Goal: Information Seeking & Learning: Find specific fact

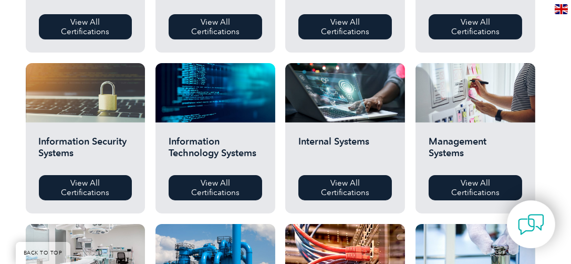
scroll to position [544, 0]
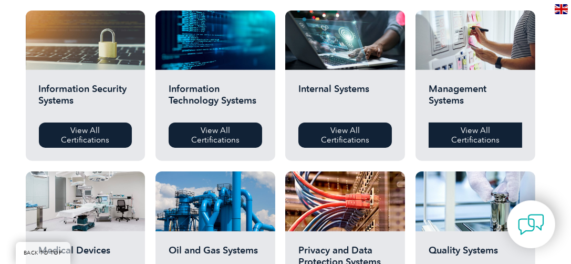
click at [472, 134] on link "View All Certifications" at bounding box center [476, 134] width 94 height 25
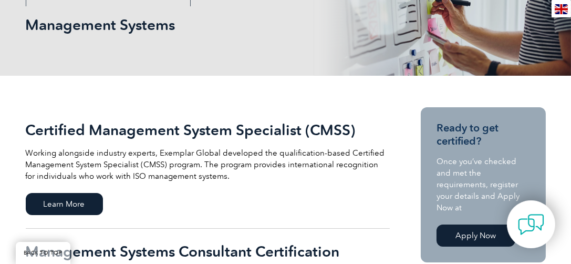
scroll to position [263, 0]
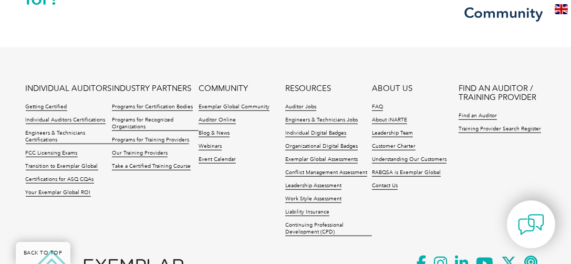
scroll to position [1174, 0]
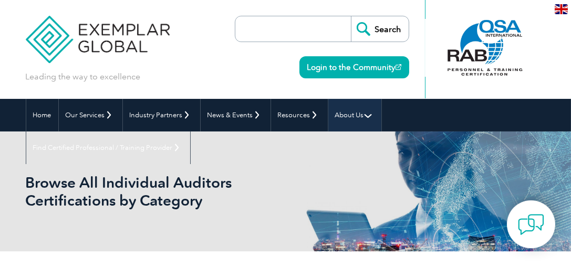
click at [356, 115] on link "About Us" at bounding box center [354, 115] width 53 height 33
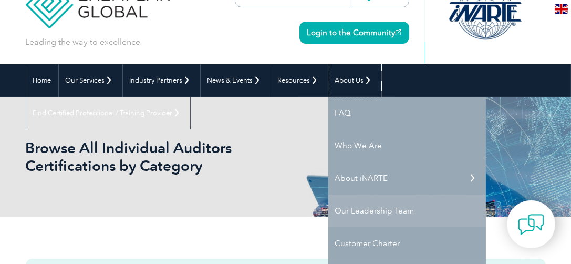
scroll to position [105, 0]
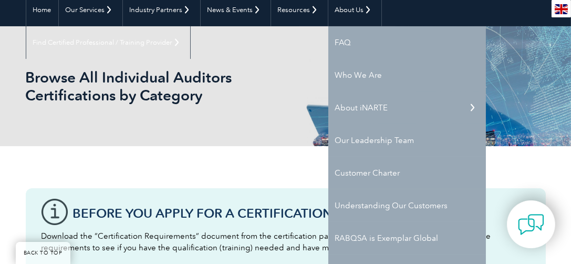
click at [171, 39] on div "Browse All Individual Auditors Certifications by Category" at bounding box center [286, 86] width 520 height 120
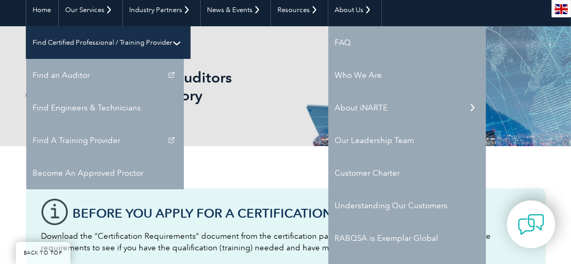
click at [190, 26] on link "Find Certified Professional / Training Provider" at bounding box center [108, 42] width 164 height 33
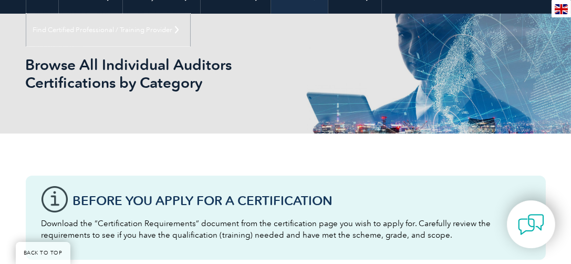
scroll to position [0, 0]
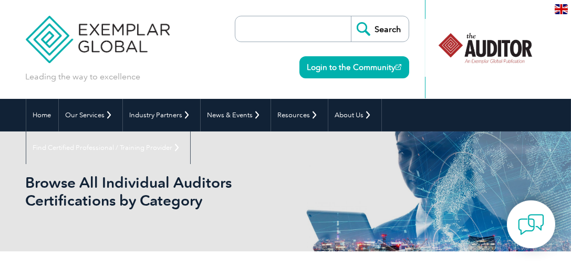
click at [281, 37] on input "search" at bounding box center [296, 28] width 110 height 25
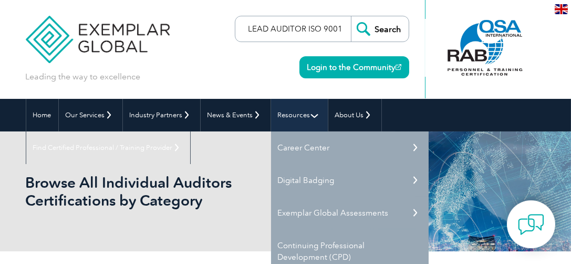
type input "LEAD AUDITOR ISO 9001"
click at [351, 16] on input "Search" at bounding box center [380, 28] width 58 height 25
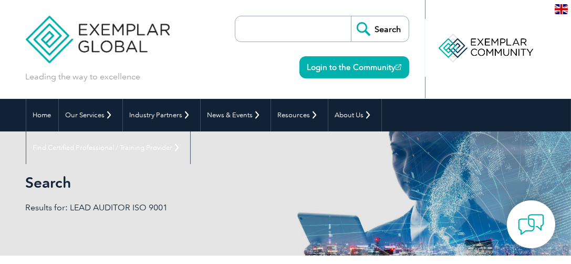
click at [301, 34] on input "search" at bounding box center [296, 28] width 110 height 25
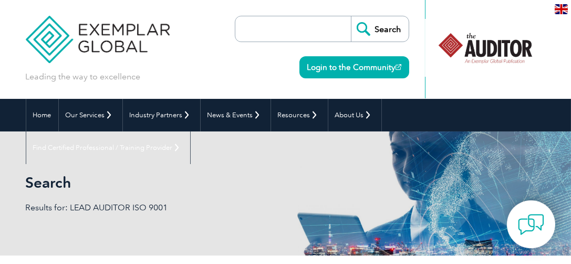
click at [331, 20] on input "search" at bounding box center [296, 28] width 110 height 25
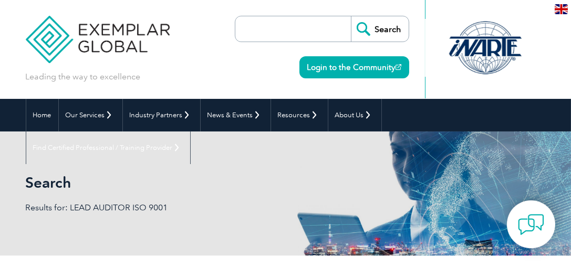
paste input "0123021N-12M"
type input "0123021N-12M"
click at [351, 16] on input "Search" at bounding box center [380, 28] width 58 height 25
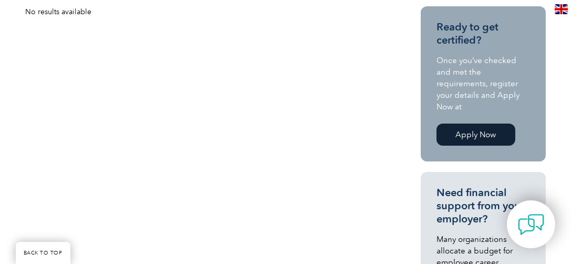
scroll to position [263, 0]
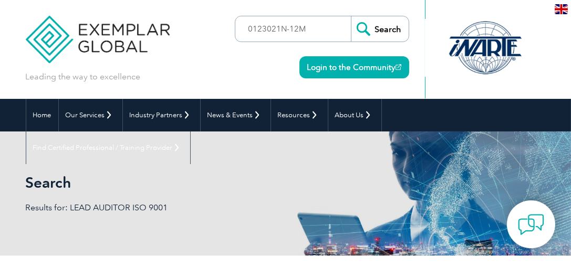
scroll to position [53, 0]
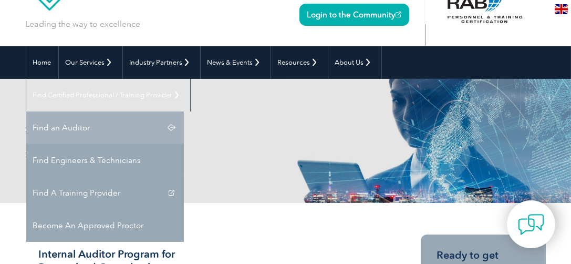
click at [184, 111] on link "Find an Auditor" at bounding box center [105, 127] width 158 height 33
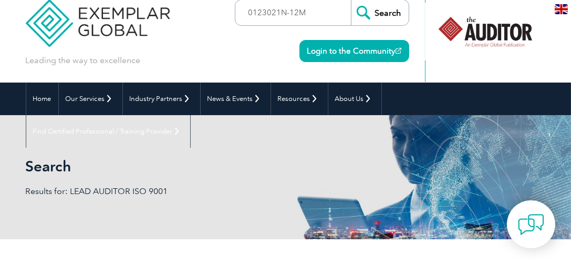
scroll to position [0, 0]
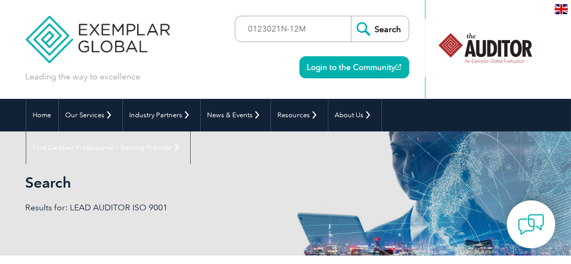
click at [563, 9] on img at bounding box center [561, 9] width 13 height 10
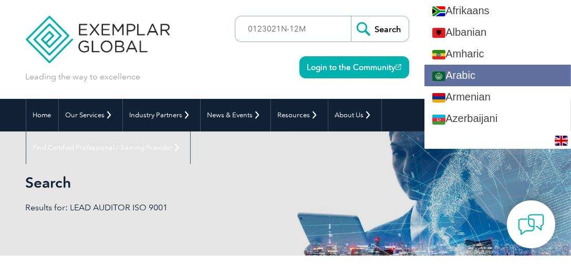
click at [532, 68] on link "Arabic" at bounding box center [497, 76] width 147 height 22
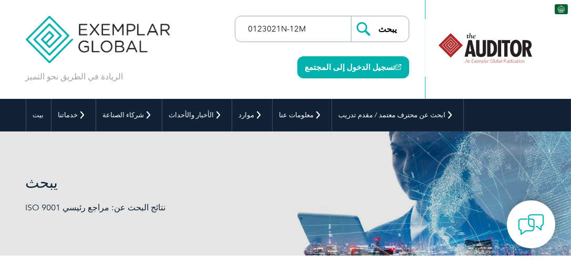
drag, startPoint x: 317, startPoint y: 26, endPoint x: 199, endPoint y: 33, distance: 118.4
click at [199, 33] on div "الريادة في الطريق نحو التميز ▼" at bounding box center [286, 49] width 520 height 99
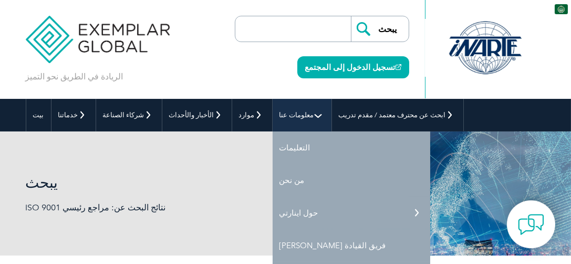
click at [279, 118] on font "معلومات عنا" at bounding box center [296, 115] width 35 height 8
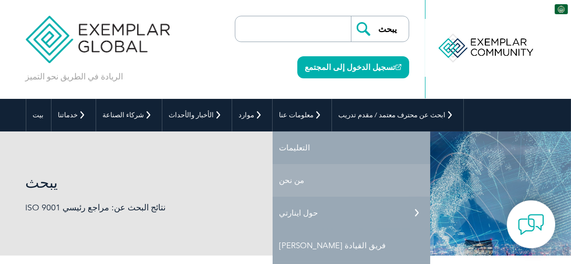
click at [274, 180] on link "من نحن" at bounding box center [352, 180] width 158 height 33
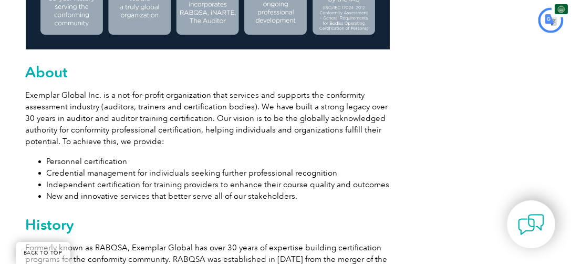
type input "يبحث"
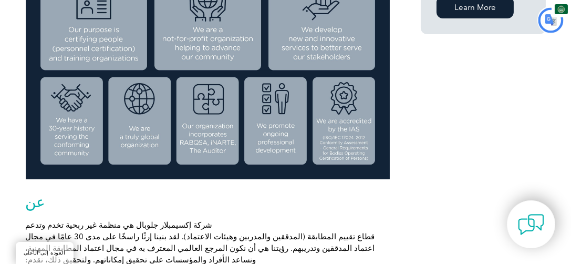
scroll to position [252, 0]
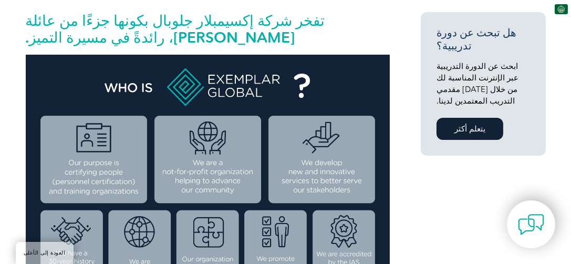
click at [560, 9] on img at bounding box center [561, 9] width 13 height 10
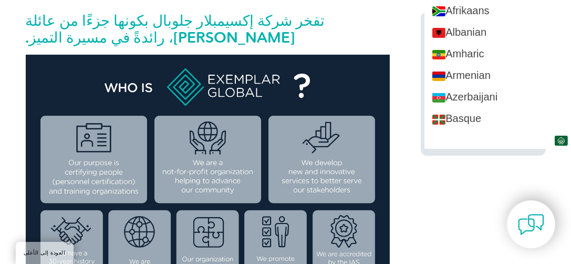
click at [365, 42] on h2 "تفخر شركة إكسيمبلار جلوبال بكونها جزءًا من عائلة [PERSON_NAME]، رائدةً في مسيرة…" at bounding box center [208, 29] width 364 height 34
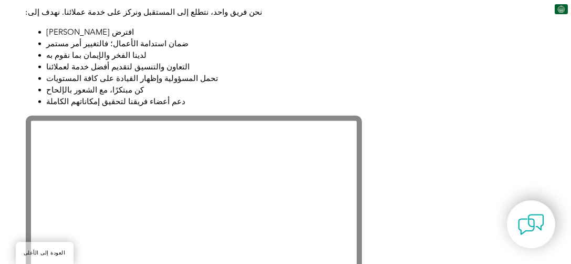
scroll to position [961, 0]
